Goal: Information Seeking & Learning: Learn about a topic

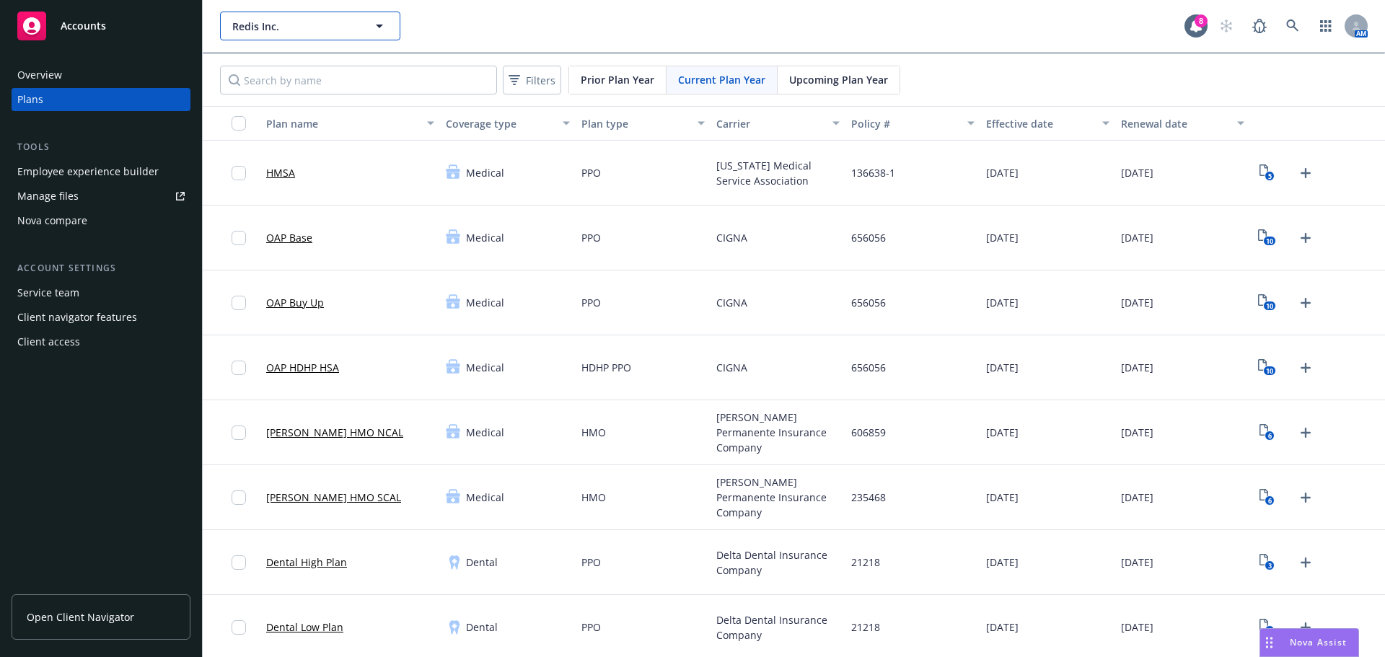
click at [376, 22] on icon "button" at bounding box center [379, 25] width 17 height 17
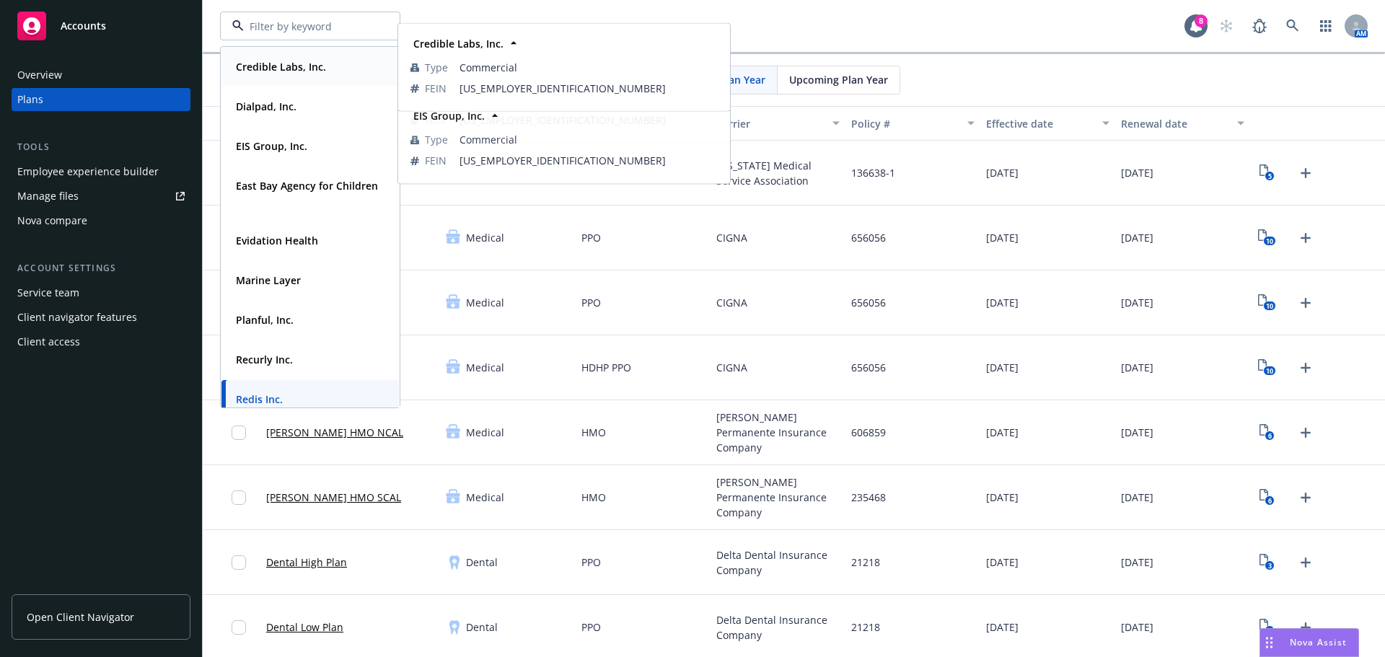
click at [306, 66] on strong "Credible Labs, Inc." at bounding box center [281, 67] width 90 height 14
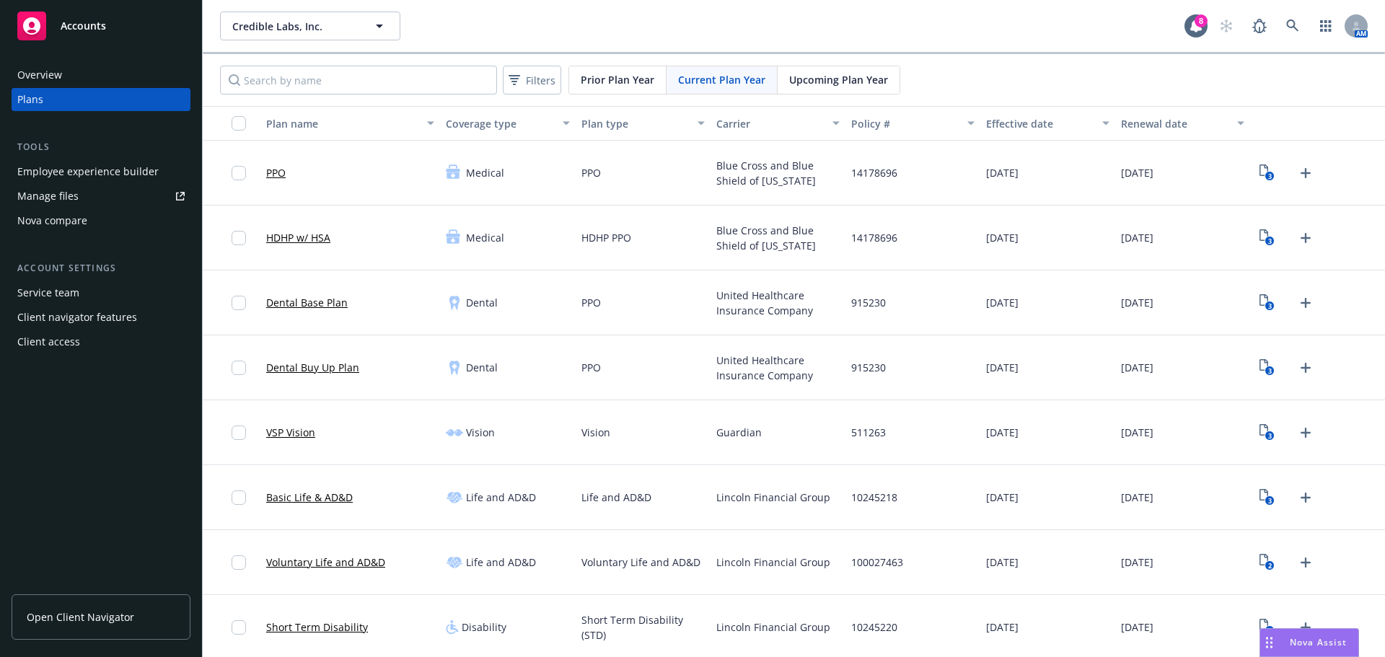
click at [134, 175] on div "Employee experience builder" at bounding box center [87, 171] width 141 height 23
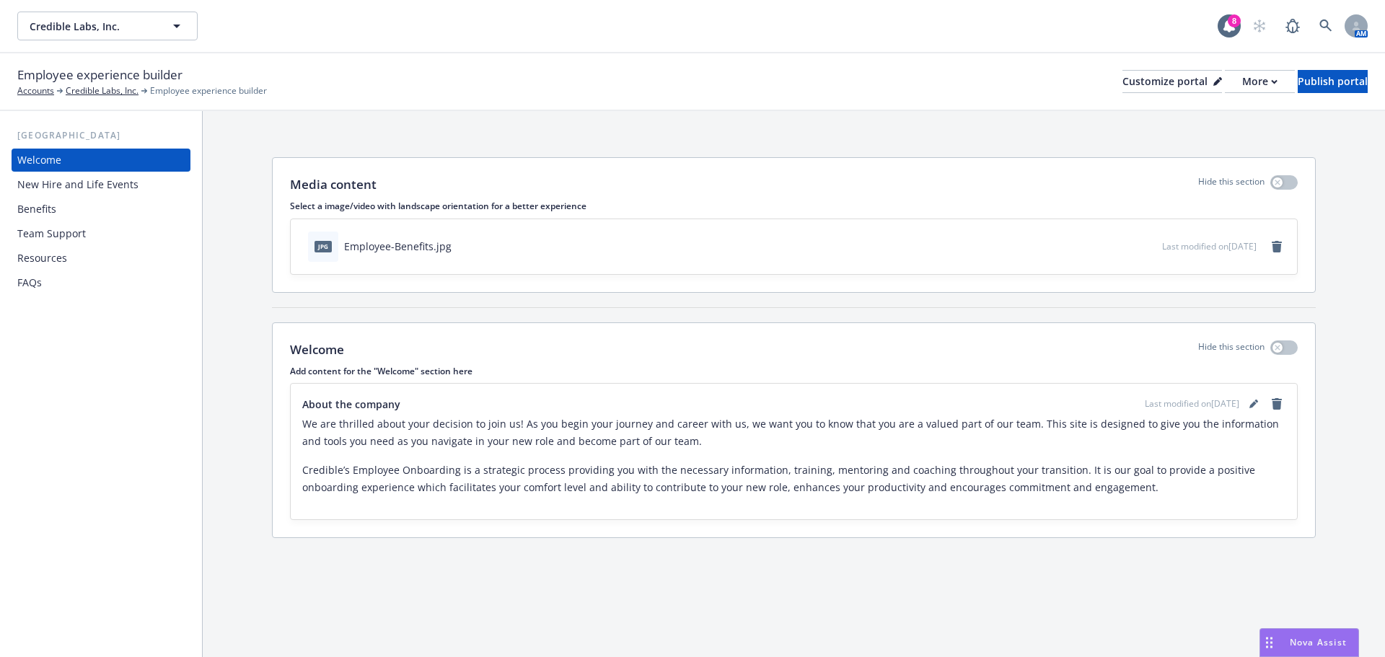
click at [59, 207] on div "Benefits" at bounding box center [100, 209] width 167 height 23
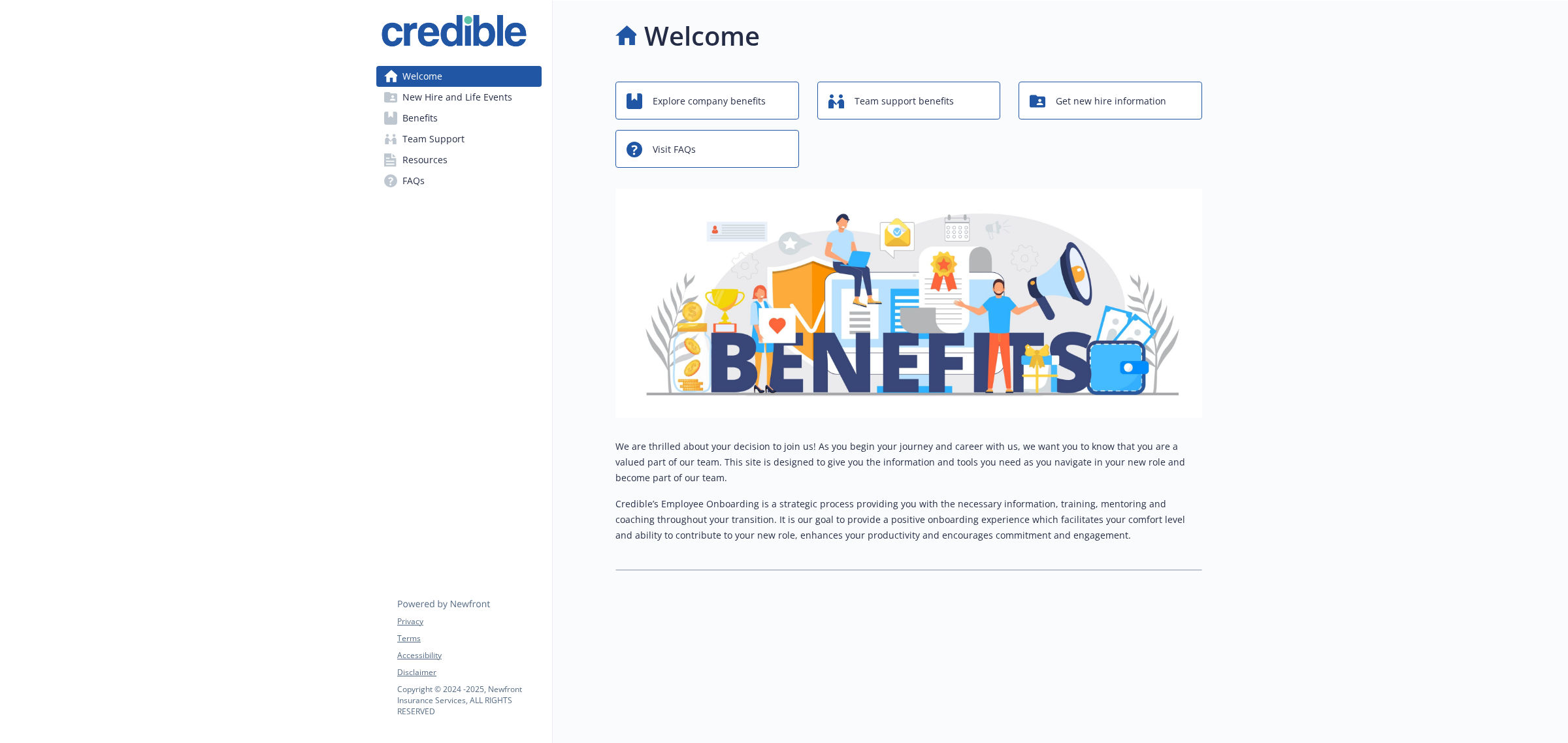
click at [456, 121] on link "Benefits" at bounding box center [459, 118] width 166 height 21
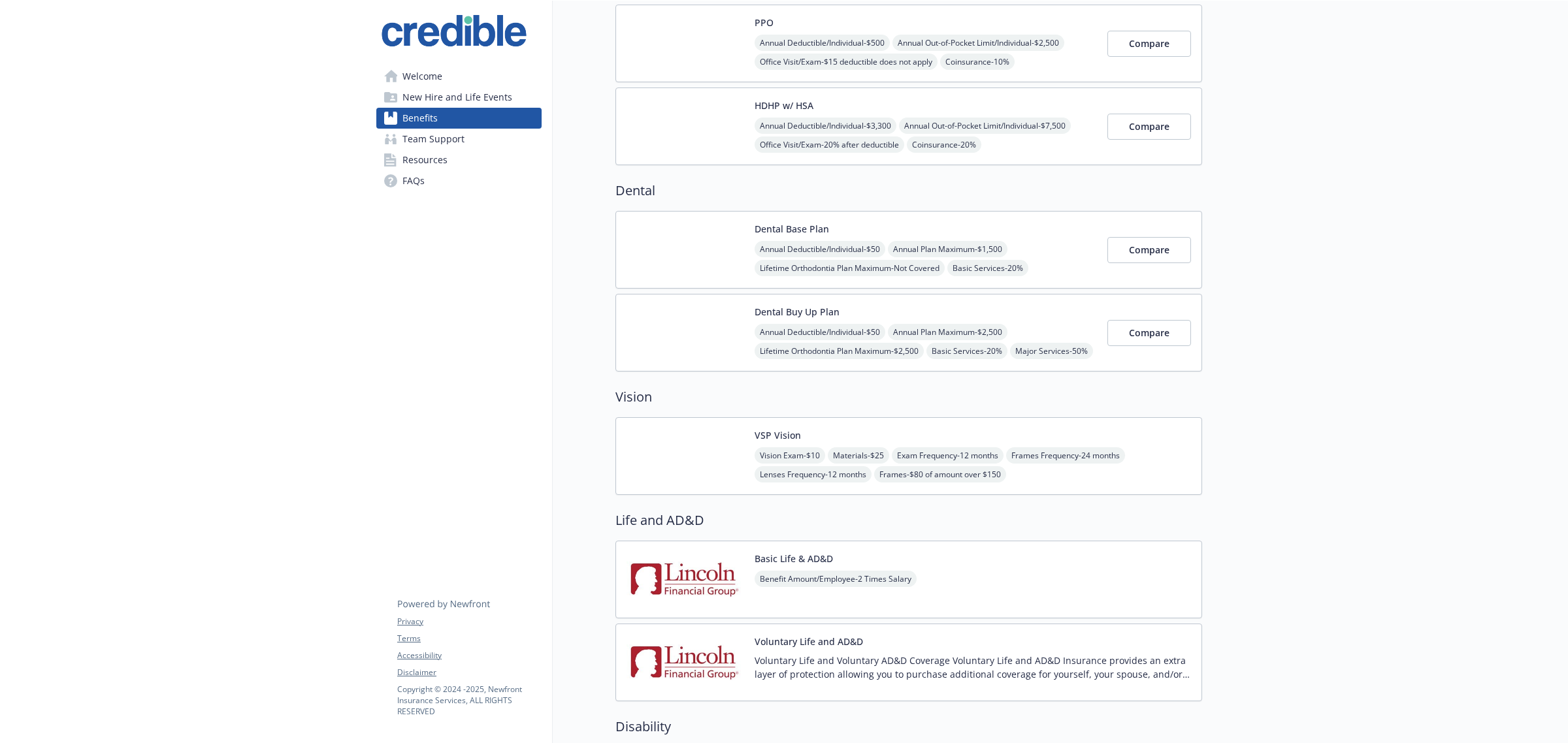
scroll to position [81, 0]
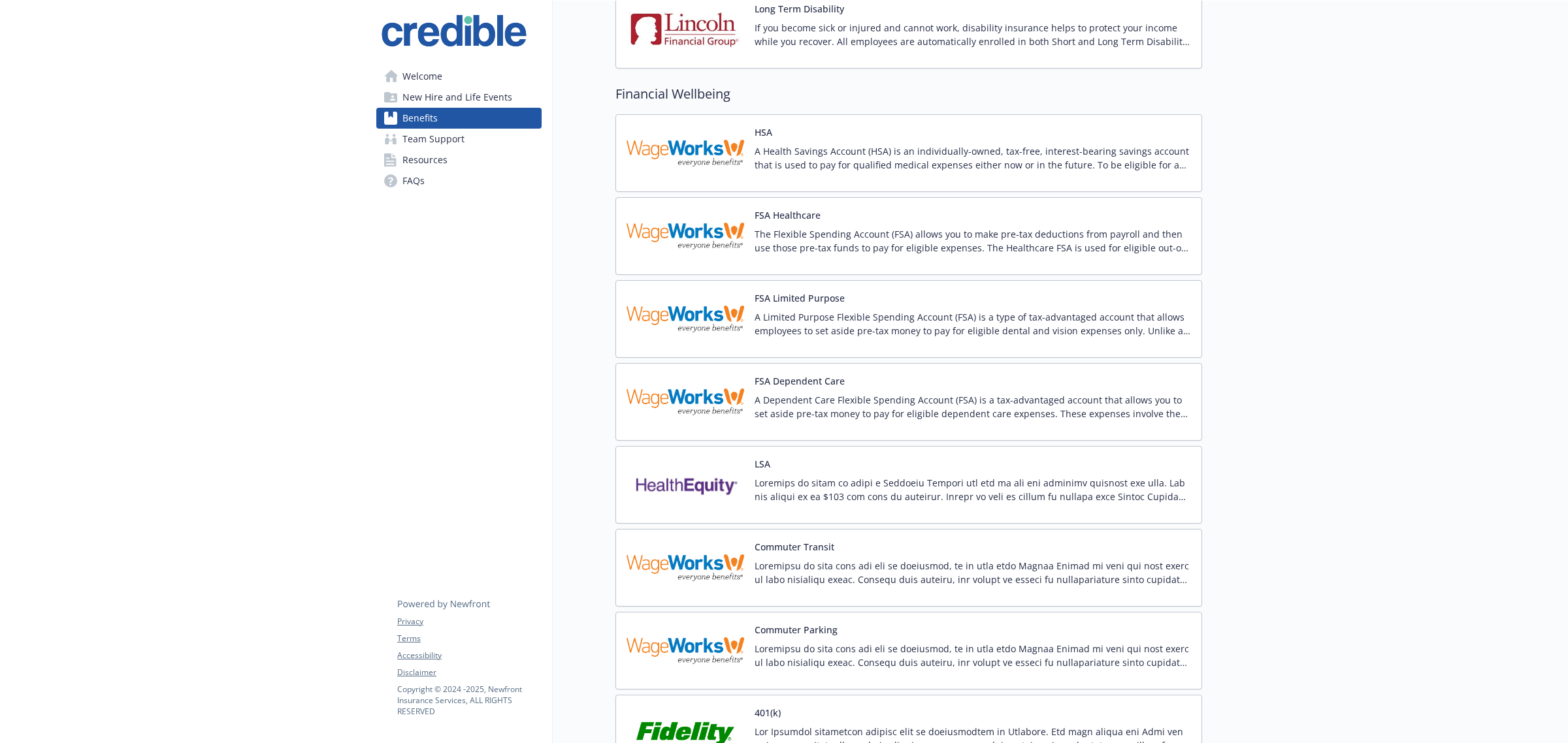
click at [704, 163] on img at bounding box center [685, 153] width 118 height 55
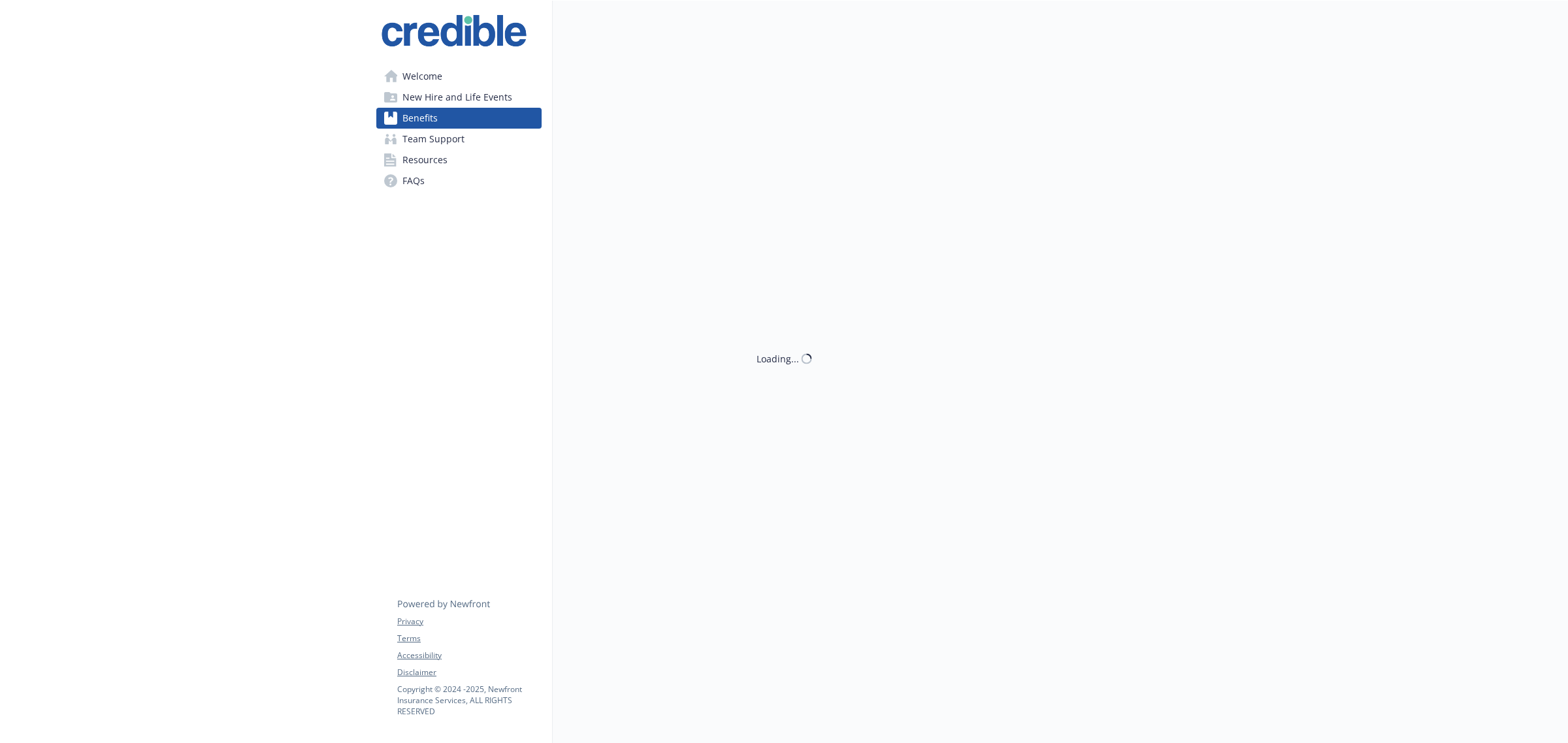
scroll to position [979, 0]
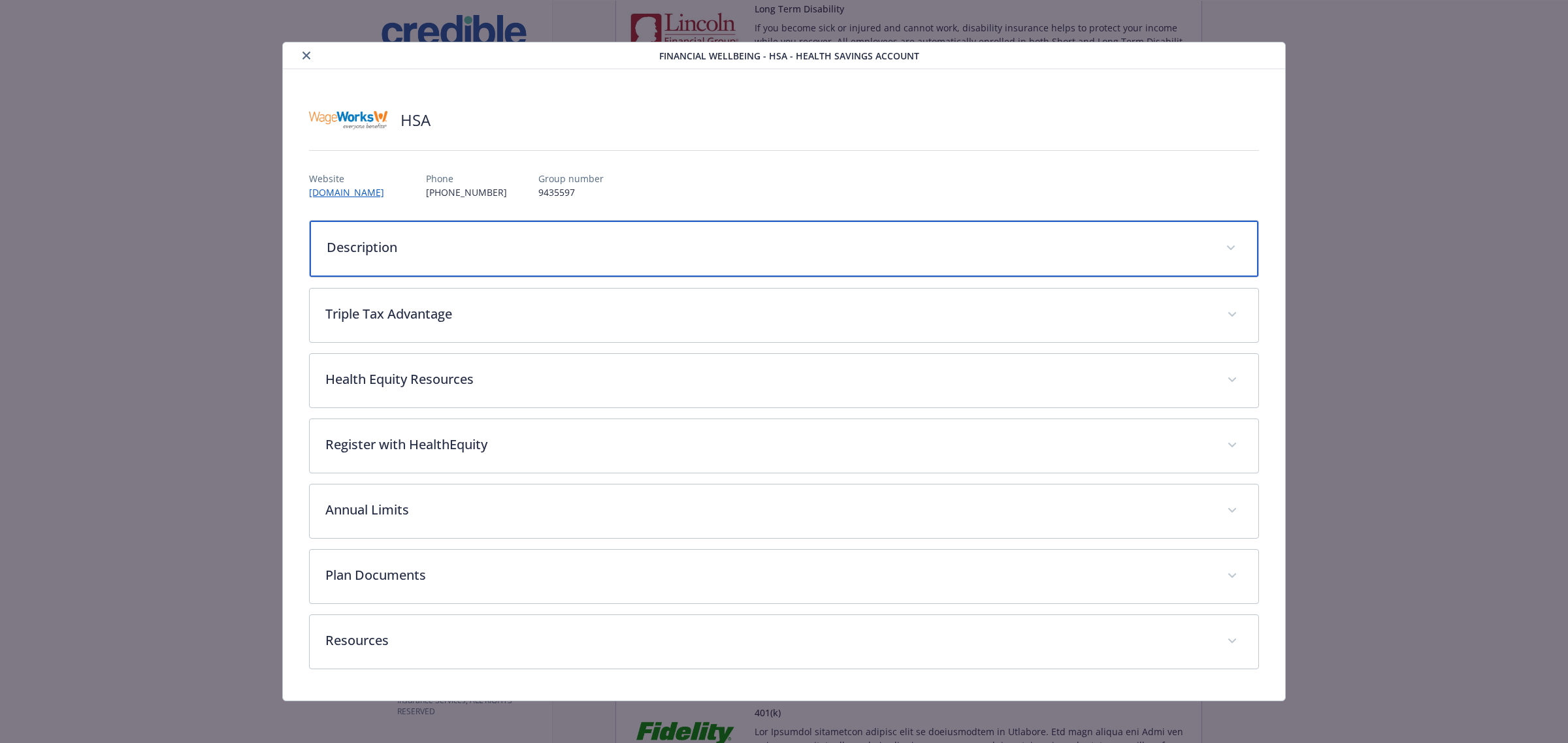
click at [435, 266] on div "Description" at bounding box center [784, 249] width 949 height 56
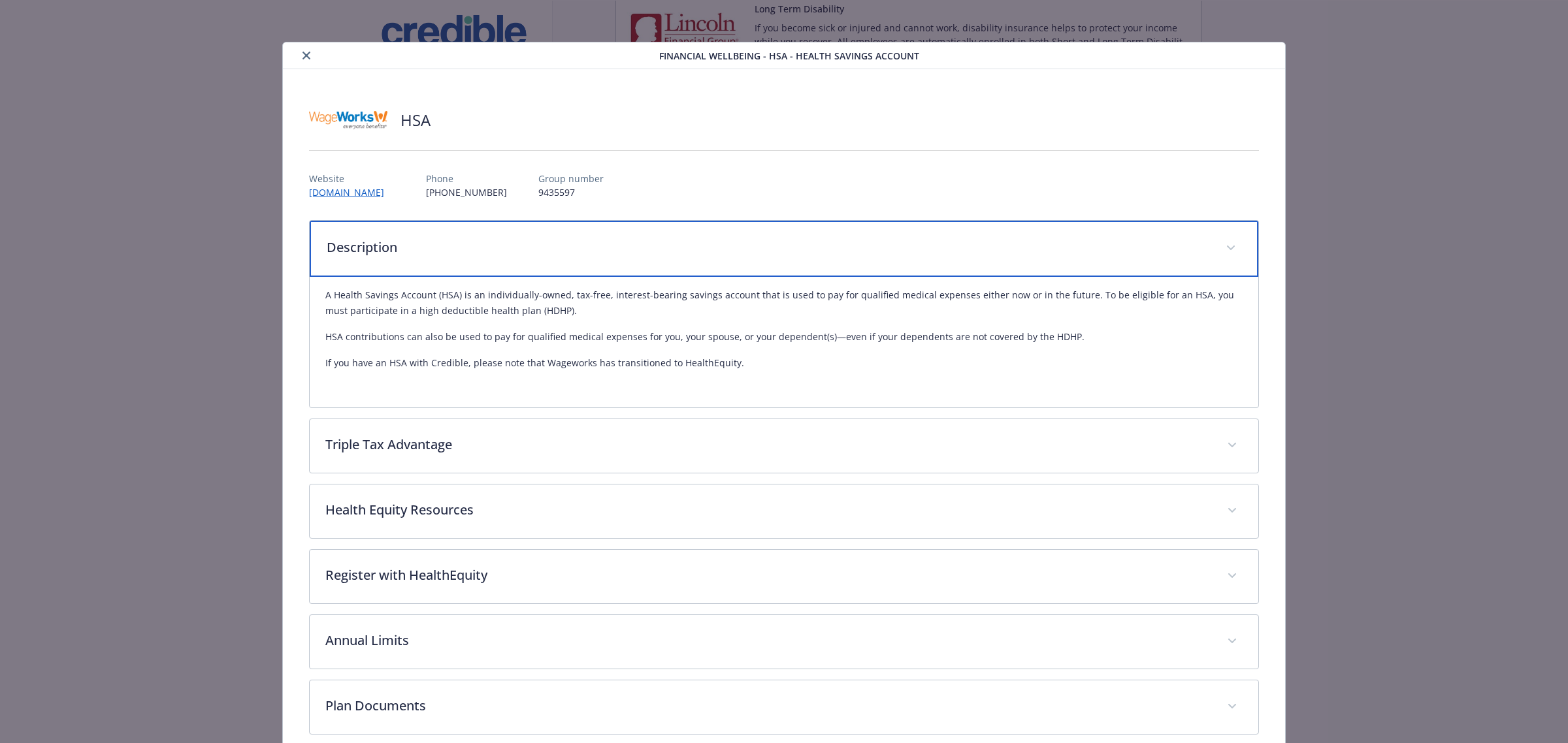
click at [435, 266] on div "Description" at bounding box center [784, 249] width 949 height 56
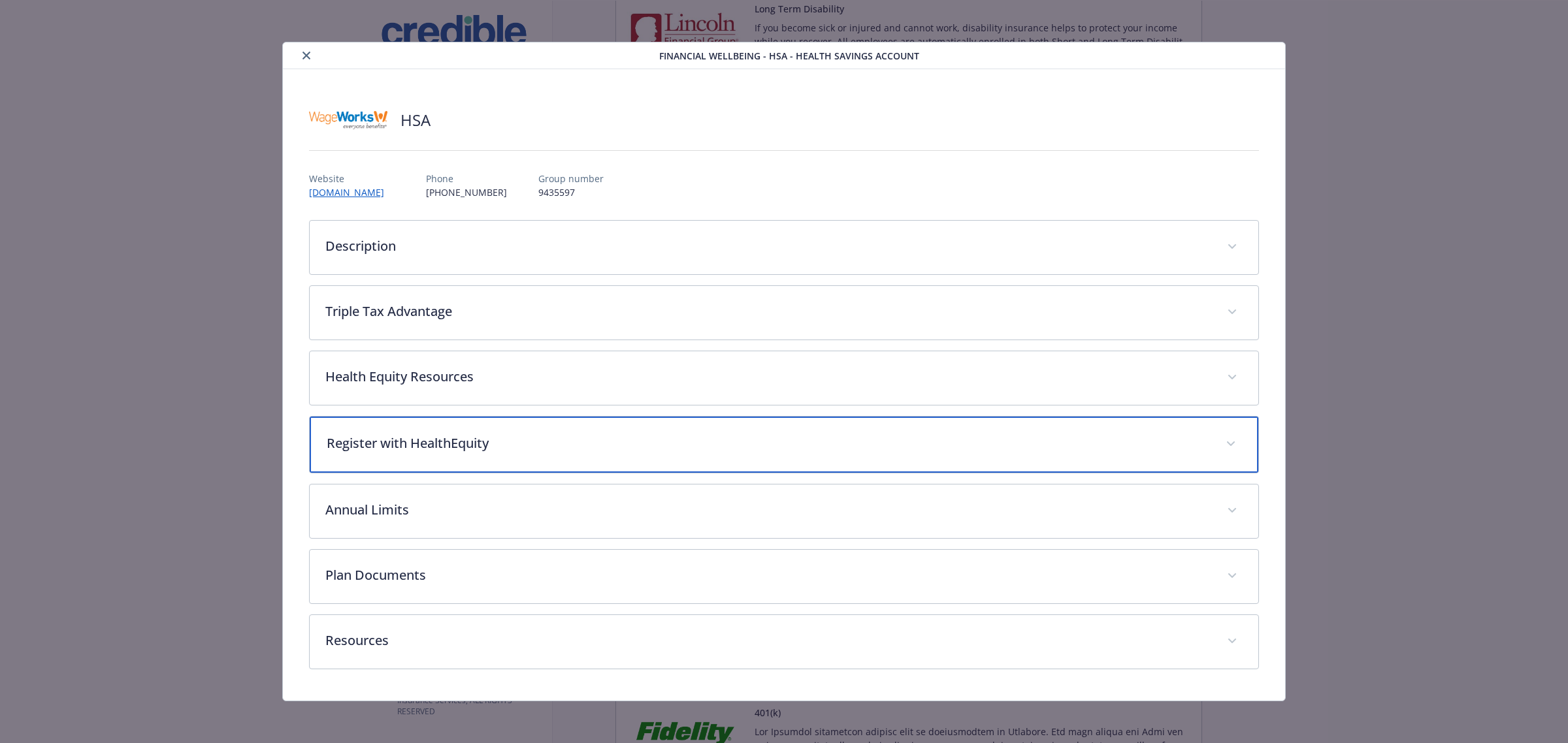
click at [493, 452] on p "Register with HealthEquity" at bounding box center [769, 443] width 884 height 20
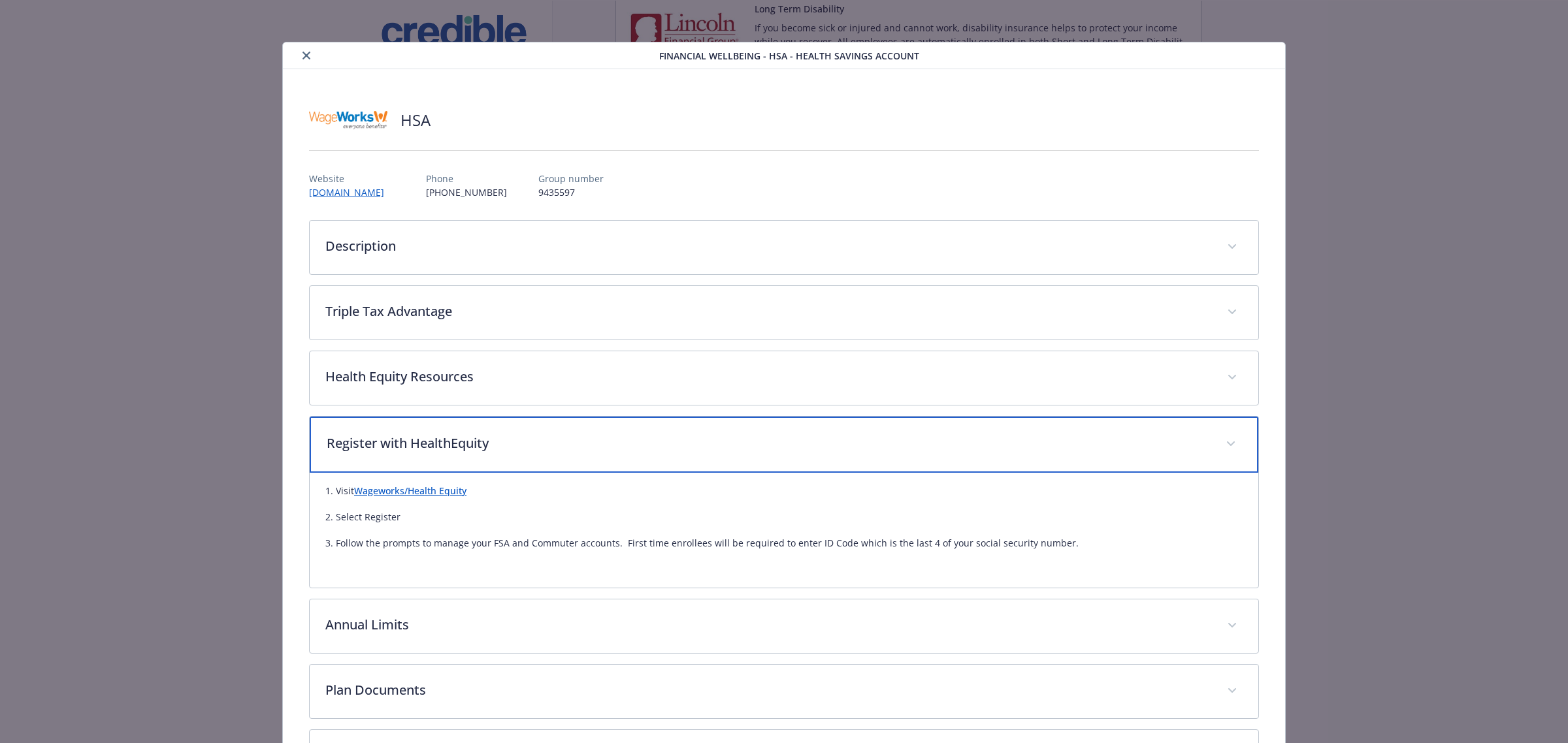
click at [503, 452] on p "Register with HealthEquity" at bounding box center [769, 443] width 884 height 20
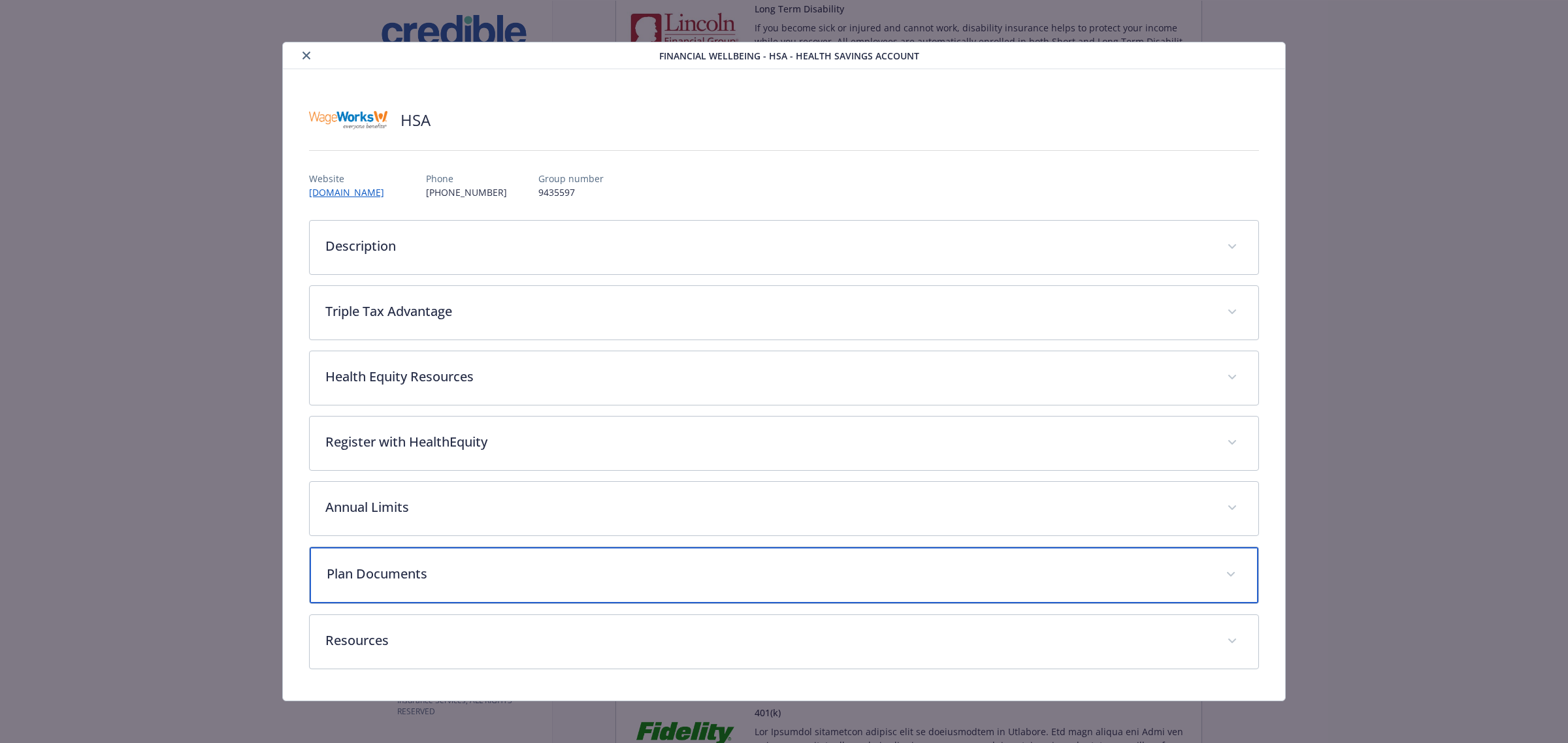
click at [438, 566] on div "Plan Documents" at bounding box center [784, 576] width 949 height 56
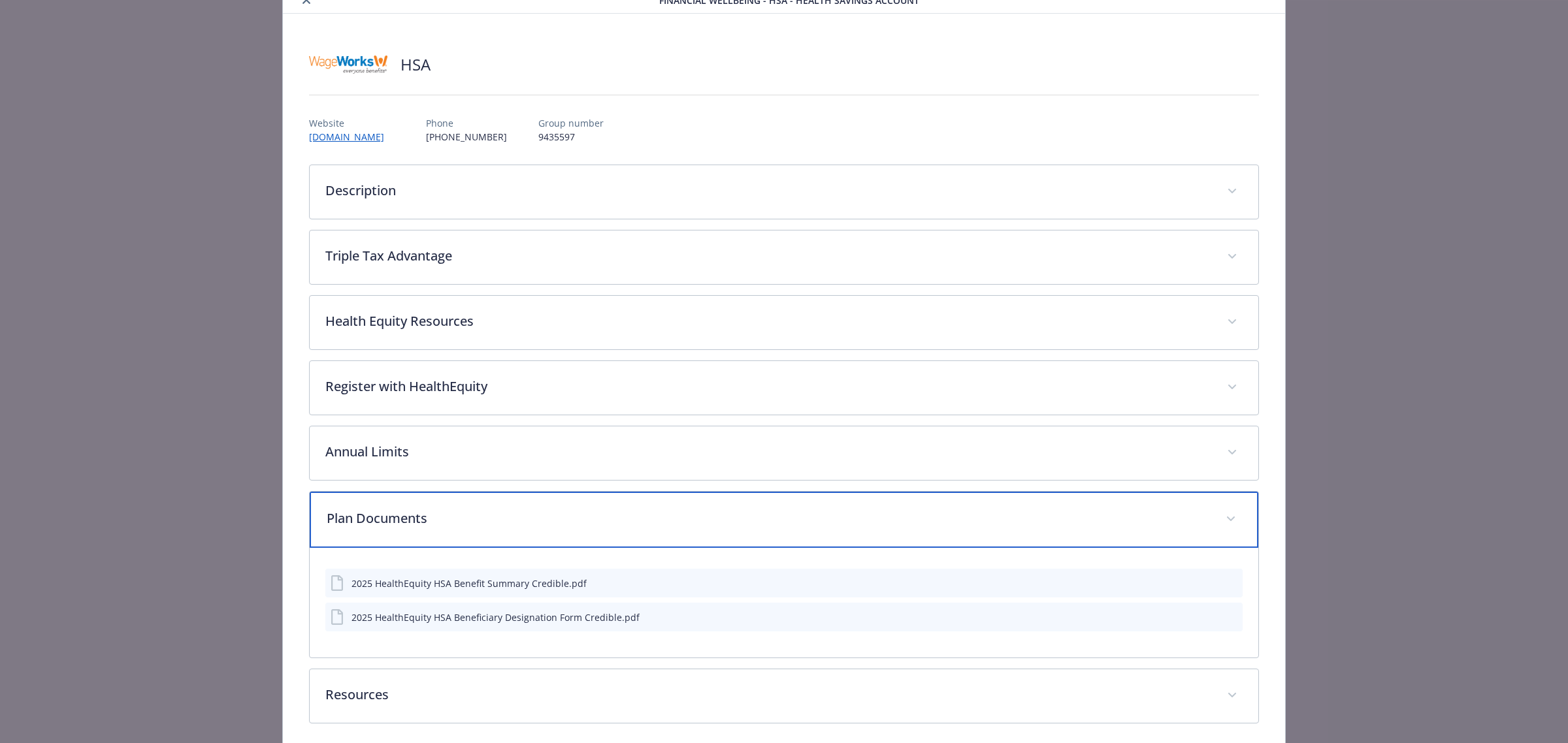
scroll to position [111, 0]
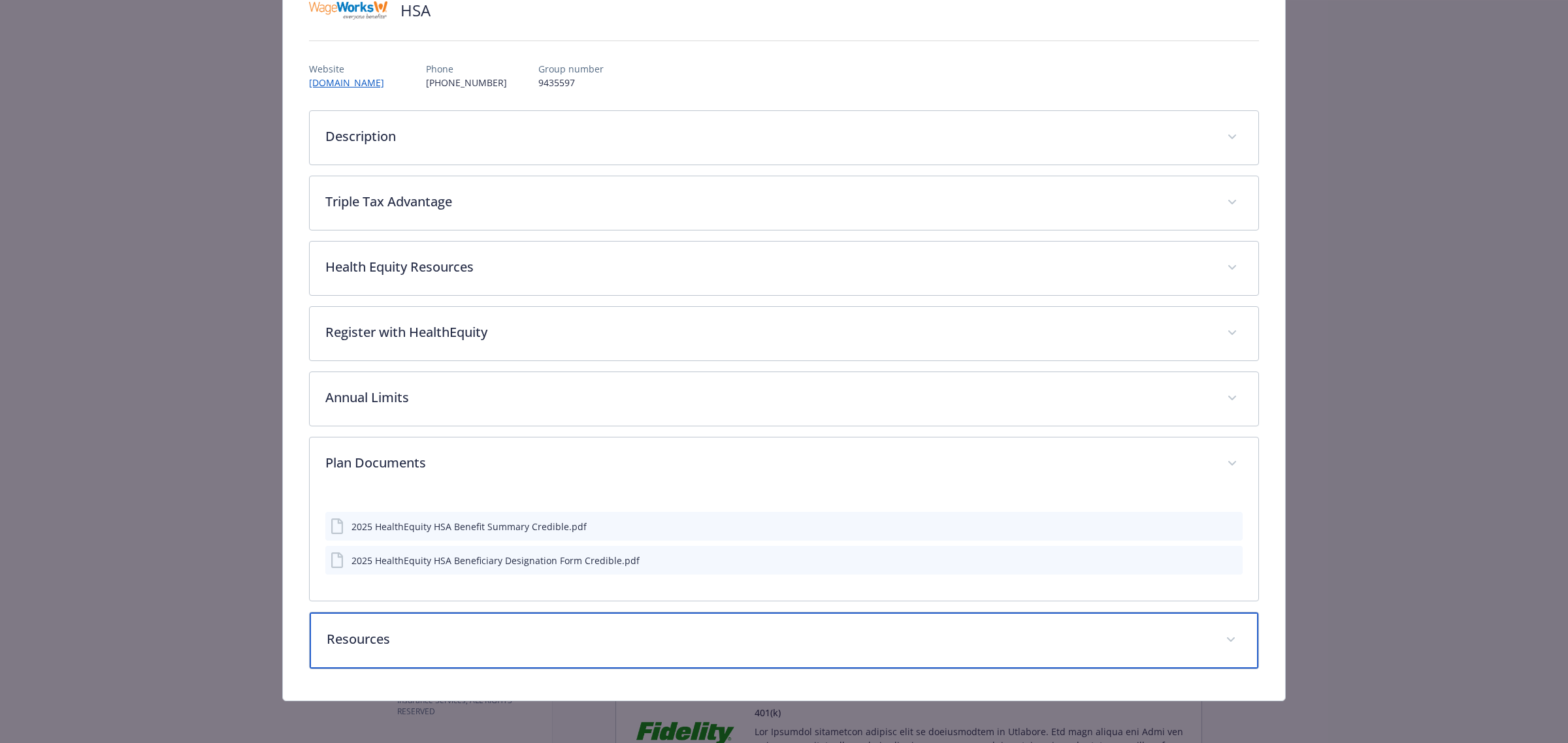
click at [442, 640] on p "Resources" at bounding box center [769, 640] width 884 height 20
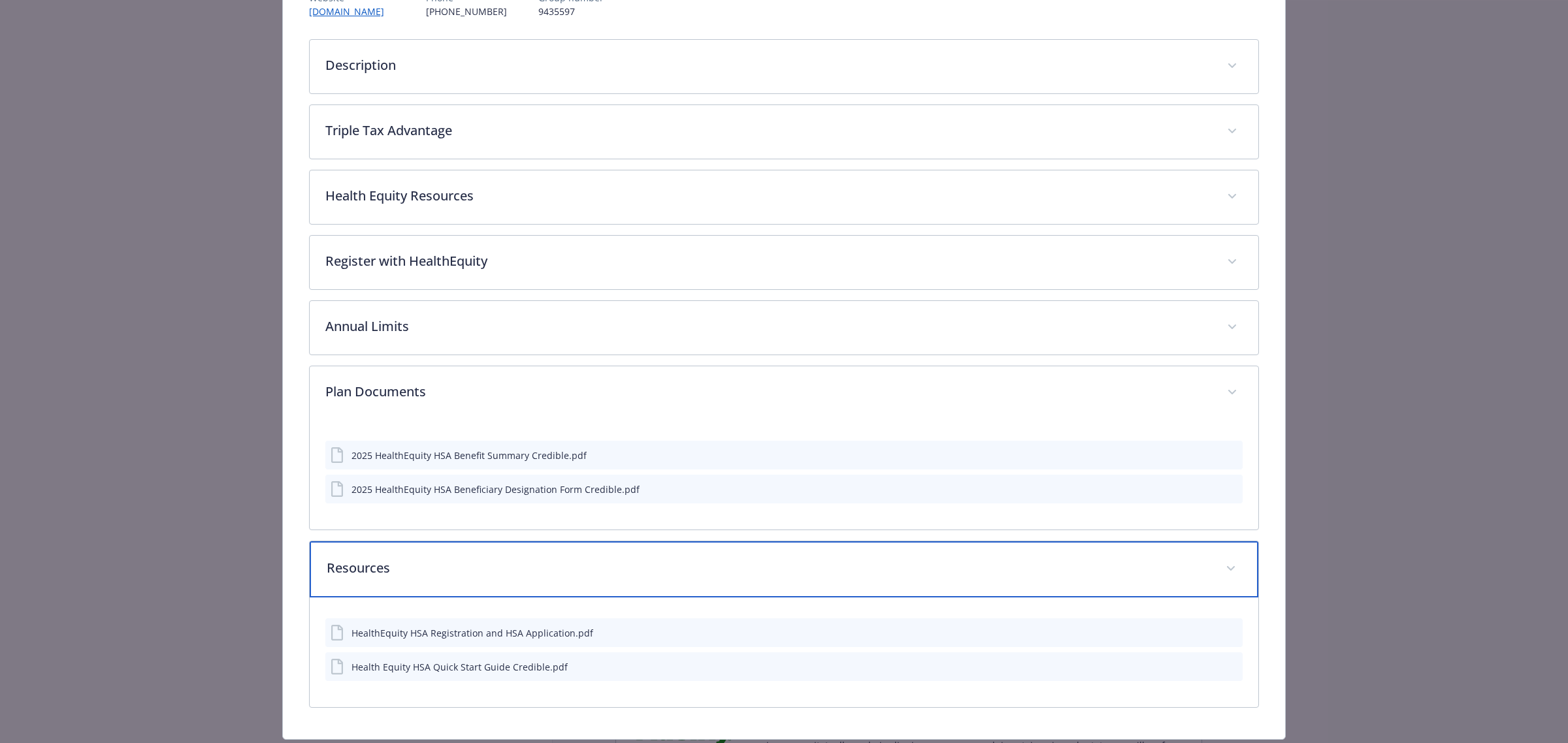
scroll to position [220, 0]
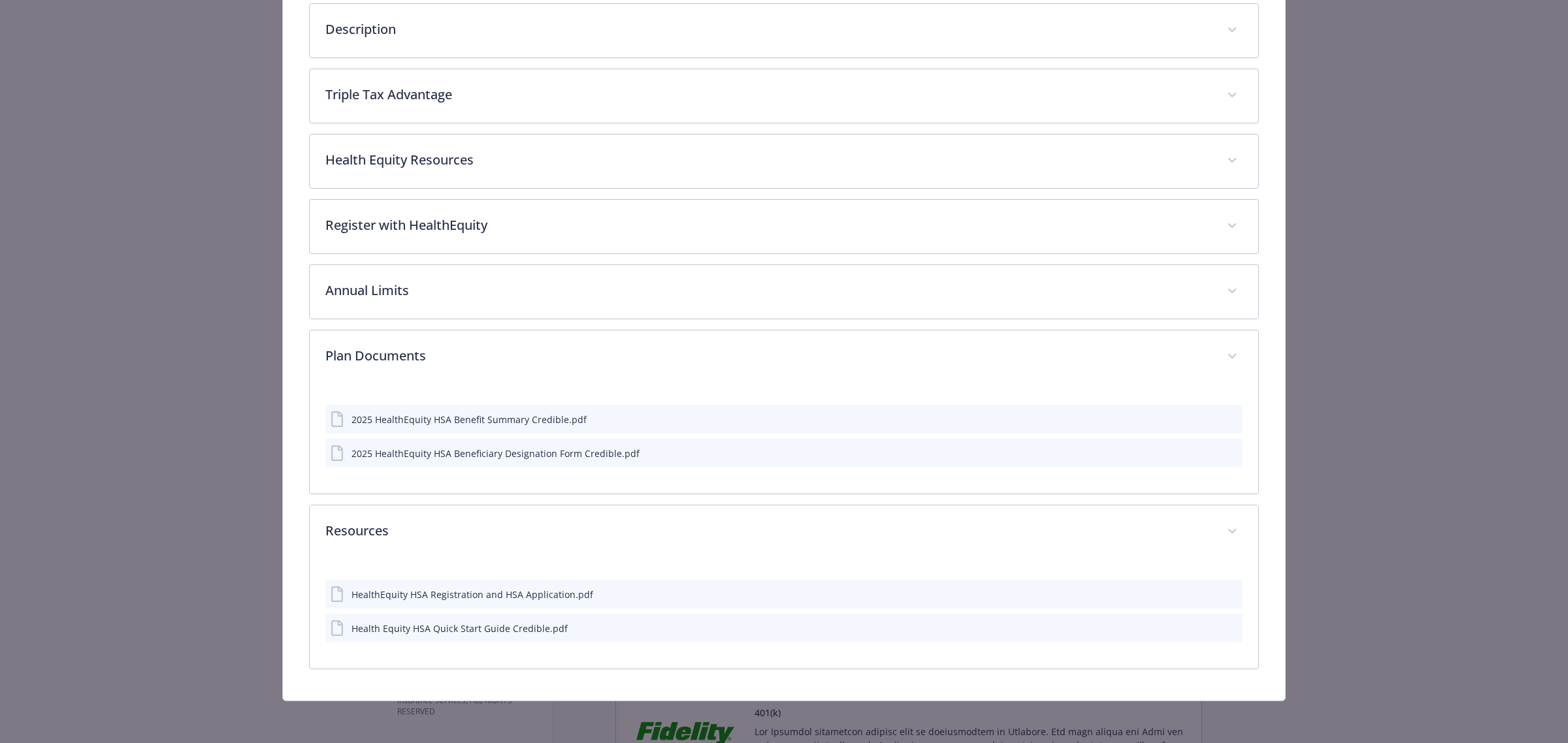
click at [1224, 627] on icon "preview file" at bounding box center [1229, 627] width 12 height 9
